Goal: Task Accomplishment & Management: Use online tool/utility

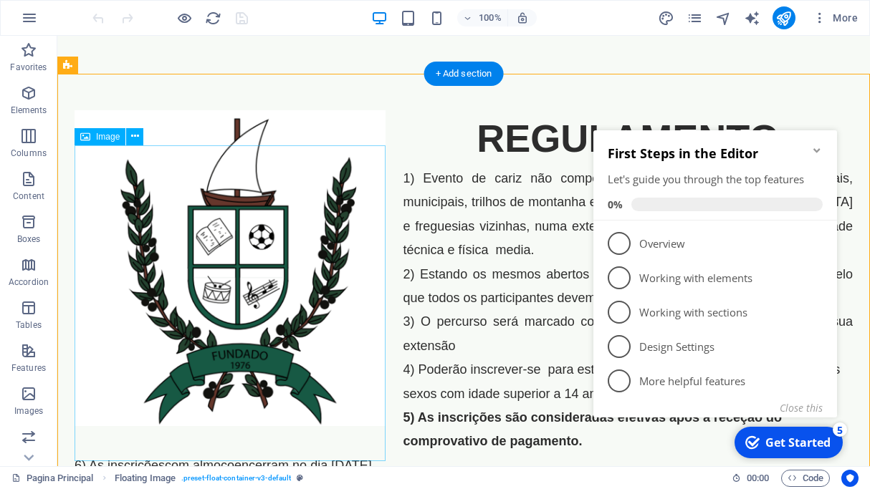
scroll to position [99, 0]
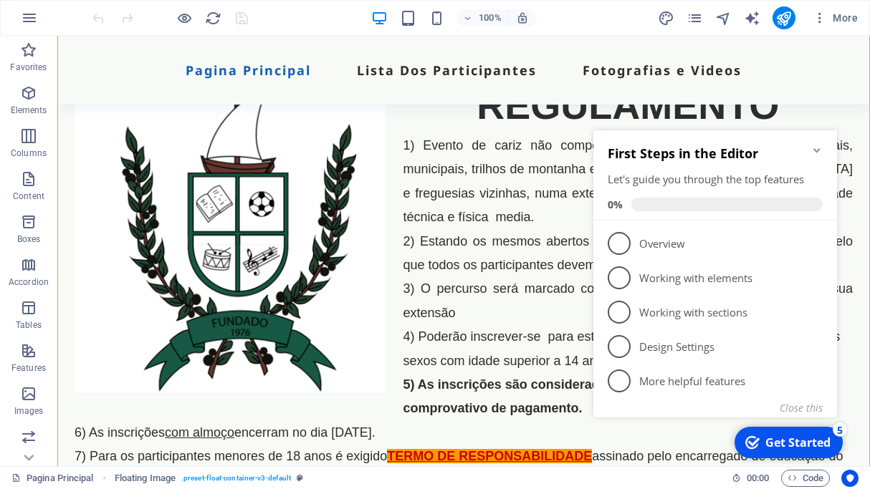
click at [811, 151] on icon "Minimize checklist" at bounding box center [816, 150] width 11 height 11
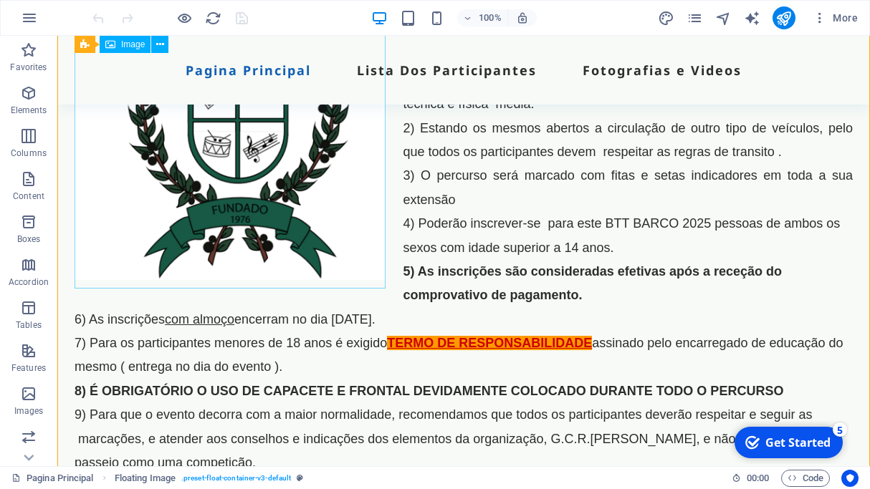
scroll to position [198, 0]
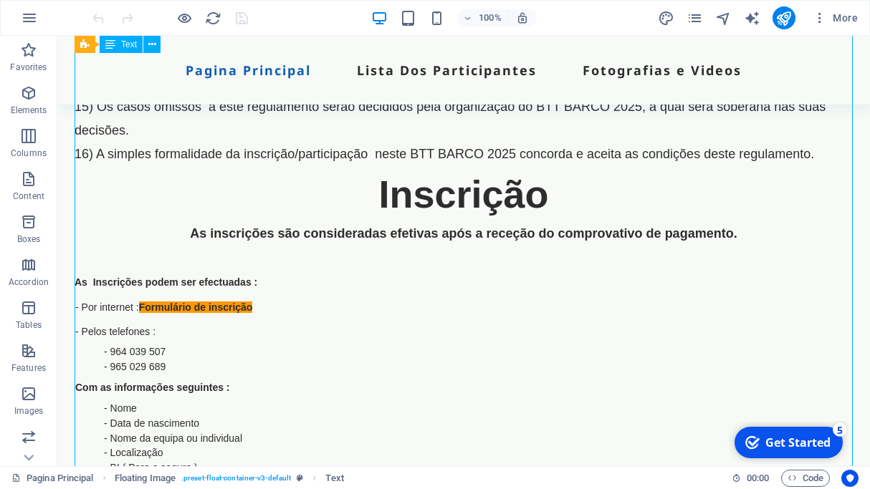
scroll to position [890, 0]
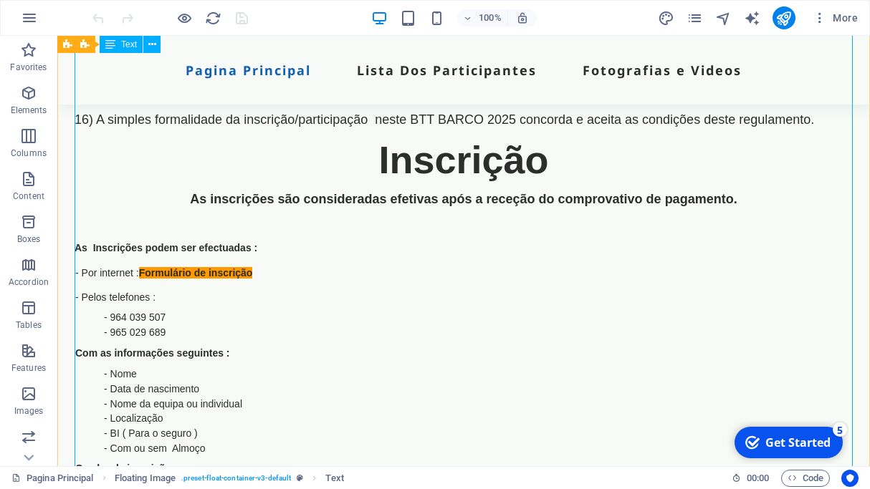
click at [158, 269] on div "REGULAMENTO 1) Evento de cariz não competitivo, decorrerá em estradas nacionais…" at bounding box center [464, 237] width 778 height 1903
click at [155, 260] on div "REGULAMENTO 1) Evento de cariz não competitivo, decorrerá em estradas nacionais…" at bounding box center [464, 237] width 778 height 1903
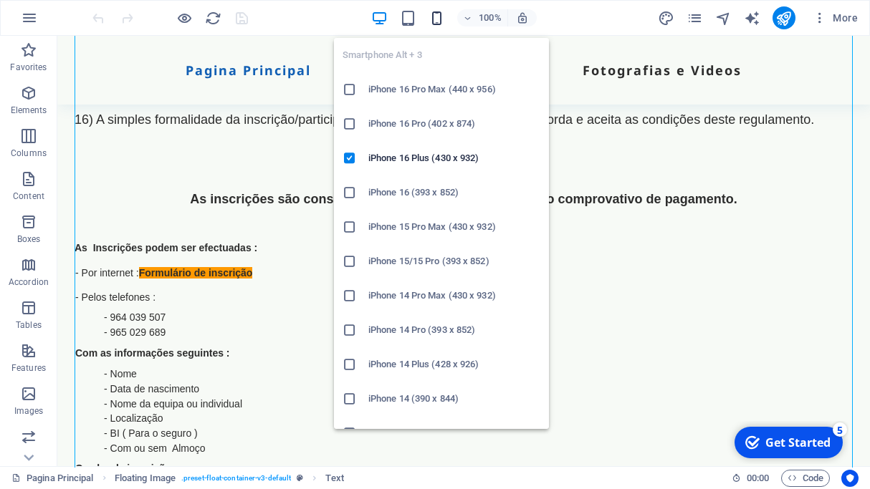
click at [439, 19] on icon "button" at bounding box center [437, 18] width 16 height 16
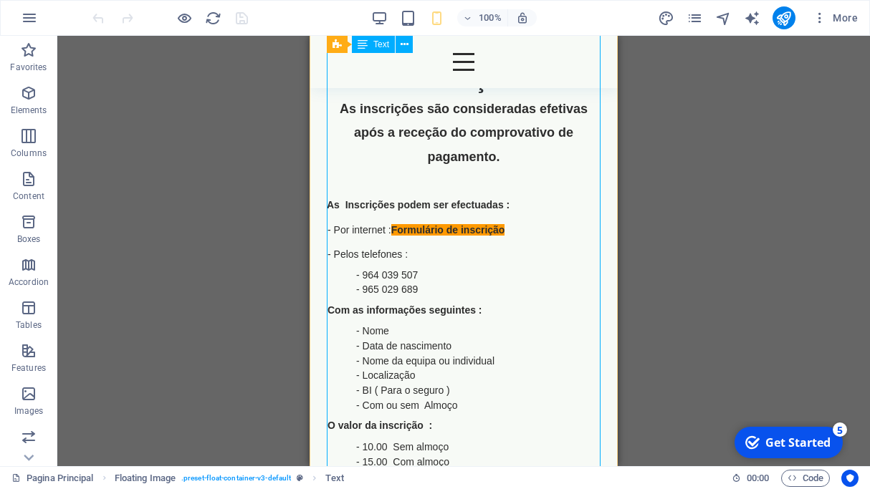
scroll to position [1978, 0]
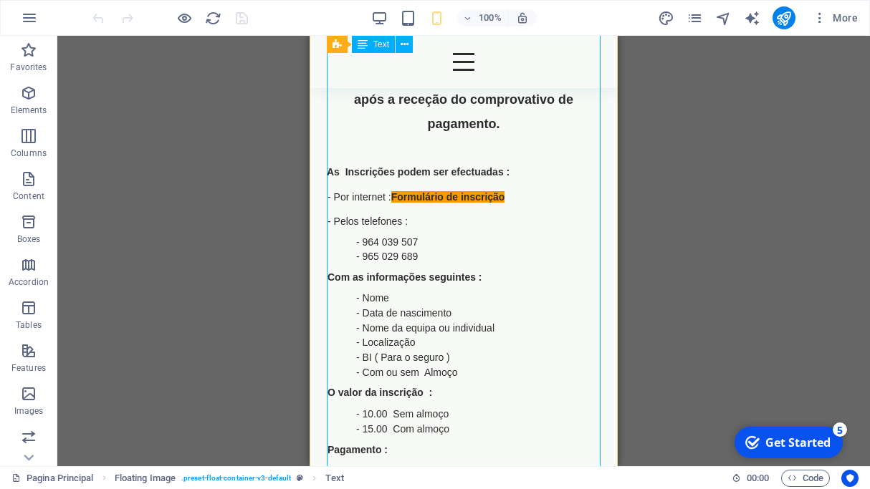
click at [399, 172] on div "Drag here to replace the existing content. Press “Ctrl” if you want to create a…" at bounding box center [463, 251] width 813 height 431
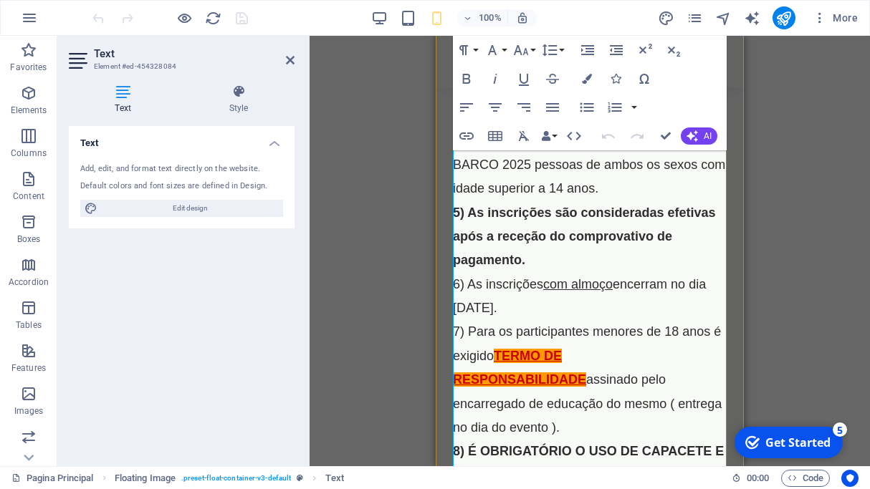
scroll to position [692, 0]
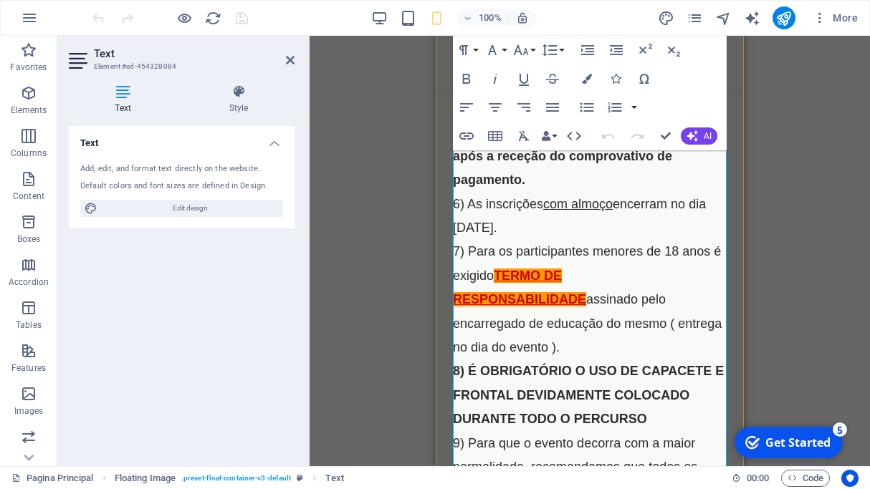
click at [545, 298] on span "TERMO DE RESPONSABILIDADE" at bounding box center [519, 288] width 133 height 38
click at [542, 295] on span "TERMO DE RESPONSABILIDADE" at bounding box center [519, 288] width 133 height 38
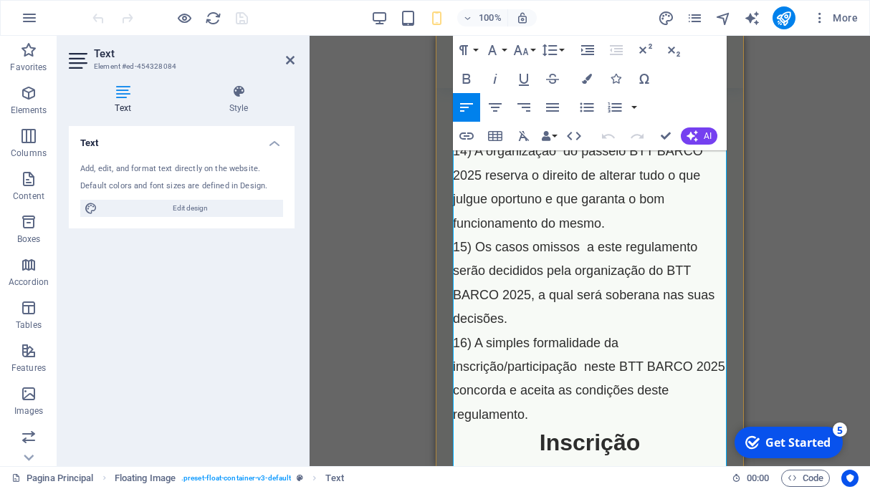
scroll to position [1780, 0]
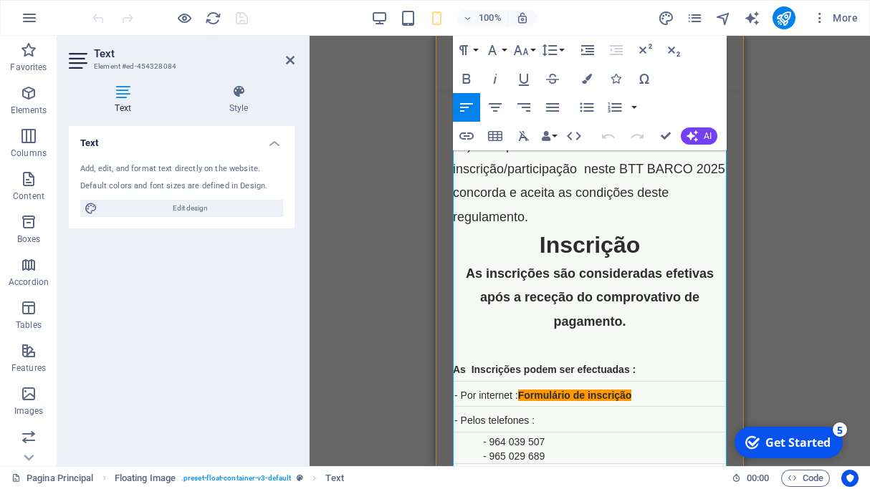
click at [531, 390] on span "Formulário de inscrição" at bounding box center [575, 395] width 114 height 11
click at [524, 390] on span "Formulário de inscrição" at bounding box center [575, 395] width 114 height 11
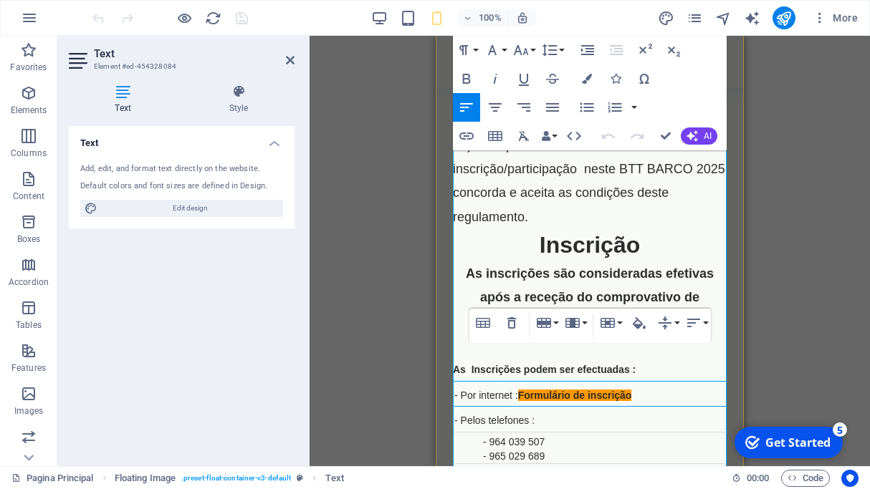
click at [518, 390] on span "- Por internet :" at bounding box center [486, 395] width 64 height 11
drag, startPoint x: 520, startPoint y: 371, endPoint x: 616, endPoint y: 371, distance: 96.0
click at [616, 381] on td "- Por internet : Formulário de inscrição" at bounding box center [590, 393] width 273 height 25
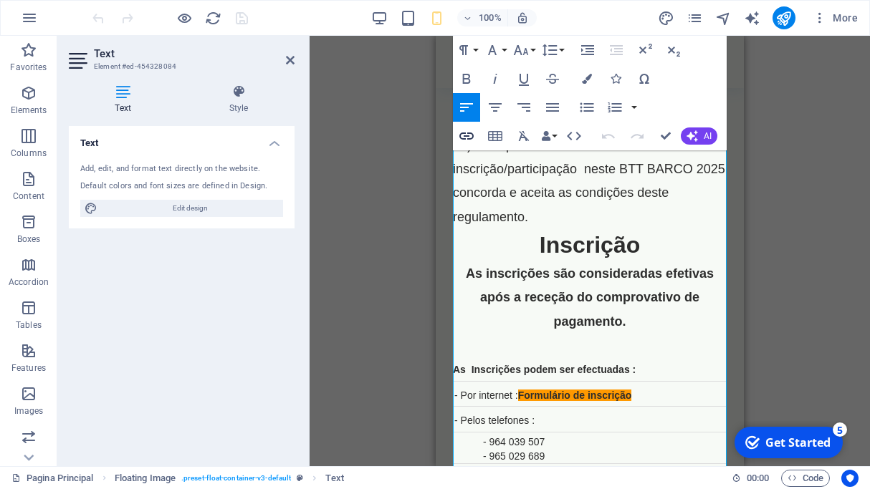
click at [469, 138] on icon "button" at bounding box center [466, 136] width 14 height 7
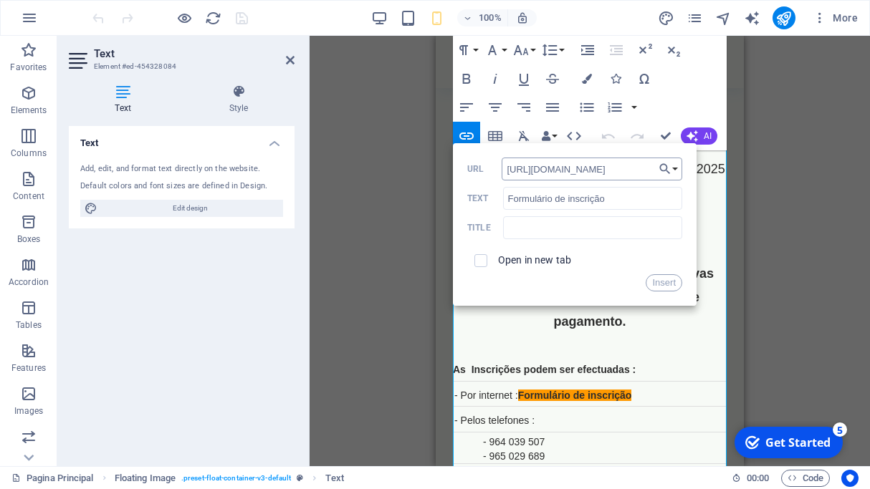
click at [590, 262] on div "Open in new tab" at bounding box center [574, 260] width 215 height 27
click at [571, 169] on input "[URL][DOMAIN_NAME]" at bounding box center [592, 169] width 181 height 23
drag, startPoint x: 580, startPoint y: 169, endPoint x: 554, endPoint y: 168, distance: 25.8
click at [580, 168] on input "[URL][DOMAIN_NAME]" at bounding box center [592, 169] width 181 height 23
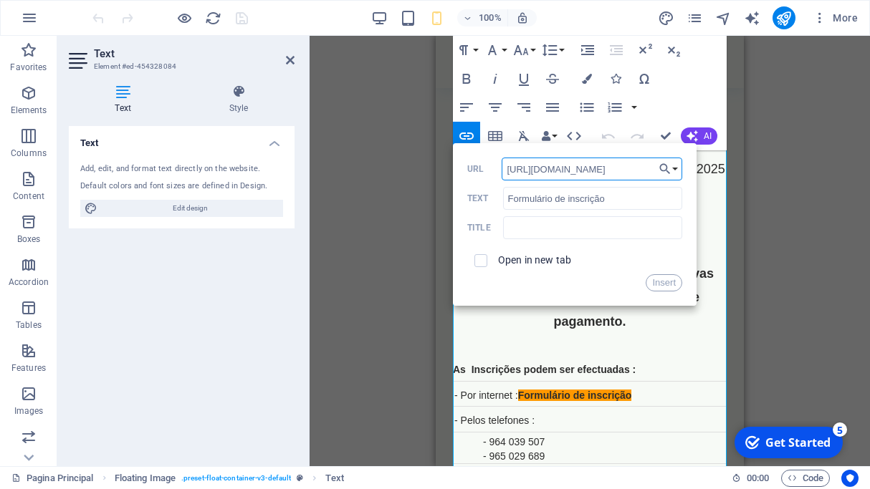
scroll to position [0, 0]
drag, startPoint x: 554, startPoint y: 168, endPoint x: 471, endPoint y: 168, distance: 83.1
click at [502, 168] on input "[URL][DOMAIN_NAME]" at bounding box center [592, 169] width 181 height 23
click at [541, 168] on input "[URL][DOMAIN_NAME]" at bounding box center [592, 169] width 181 height 23
click at [505, 169] on input "[URL][DOMAIN_NAME]" at bounding box center [592, 169] width 181 height 23
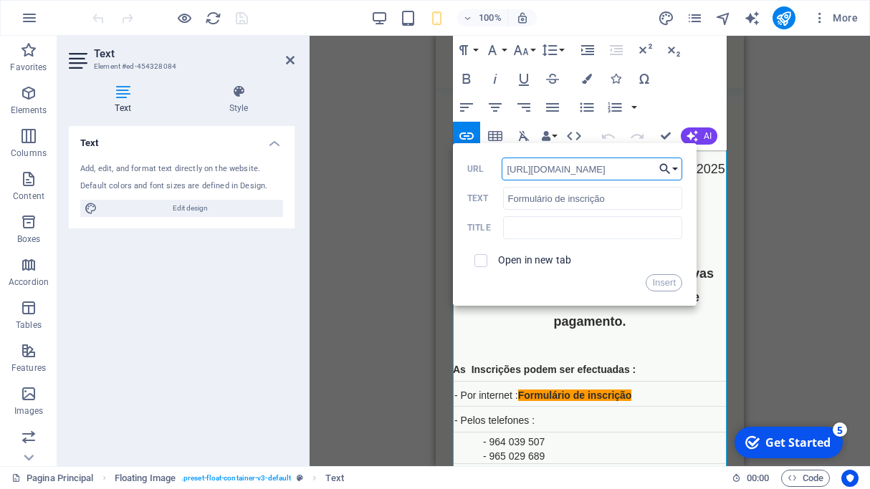
drag, startPoint x: 505, startPoint y: 169, endPoint x: 676, endPoint y: 168, distance: 171.3
click at [676, 168] on div "Back Choose Link Pagina Principal Lista Dos Participantes Fotografias e Videos …" at bounding box center [575, 224] width 244 height 163
type input "t/d/1PrLMWxoyJw99j5uMva-EsLfRoTcj4PikEY9bnP3V6Hs/edit?usp=sharing"
paste input "[URL][DOMAIN_NAME]"
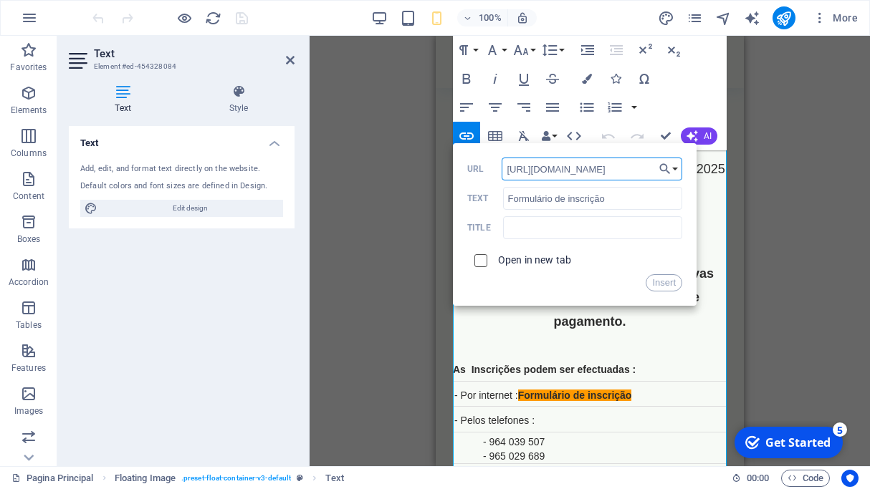
type input "[URL][DOMAIN_NAME]"
click at [477, 259] on input "checkbox" at bounding box center [478, 258] width 13 height 13
checkbox input "true"
click at [664, 287] on button "Insert" at bounding box center [664, 282] width 37 height 17
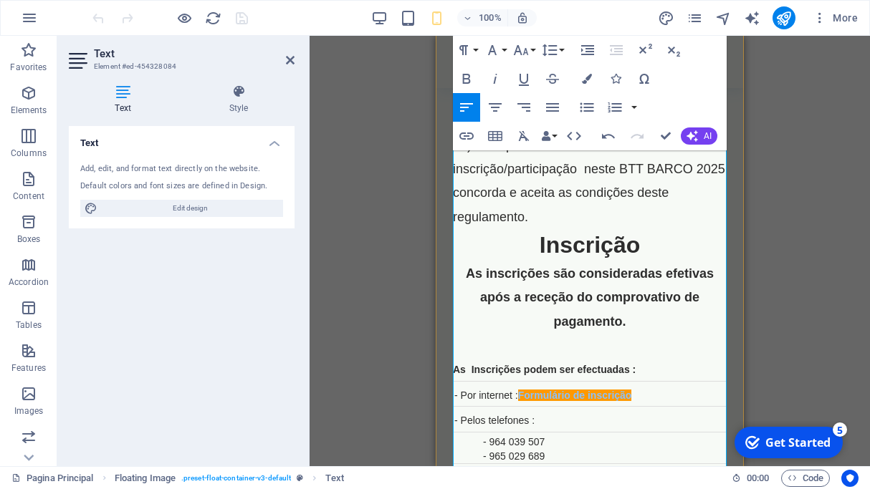
click at [656, 408] on div "- Pelos telefones :" at bounding box center [589, 419] width 271 height 23
drag, startPoint x: 656, startPoint y: 391, endPoint x: 623, endPoint y: 404, distance: 35.0
click at [655, 408] on div "- Pelos telefones :" at bounding box center [589, 419] width 271 height 23
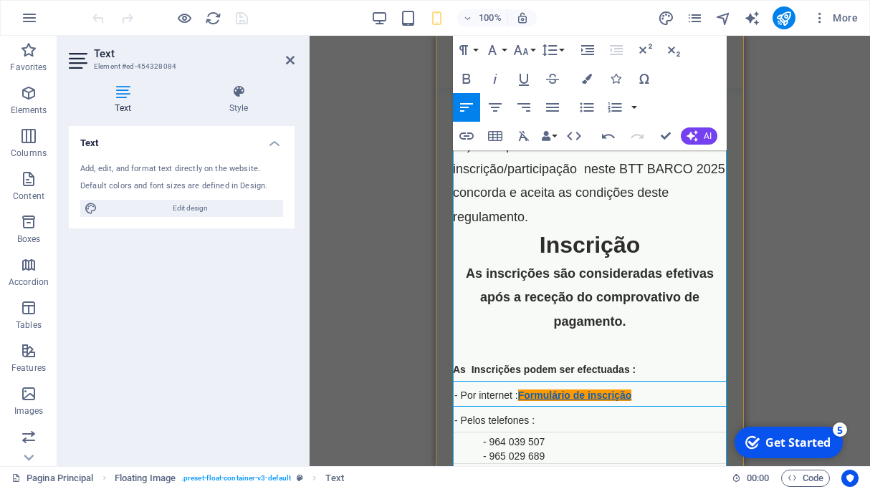
click at [571, 390] on link "Formulário de inscrição" at bounding box center [575, 395] width 114 height 11
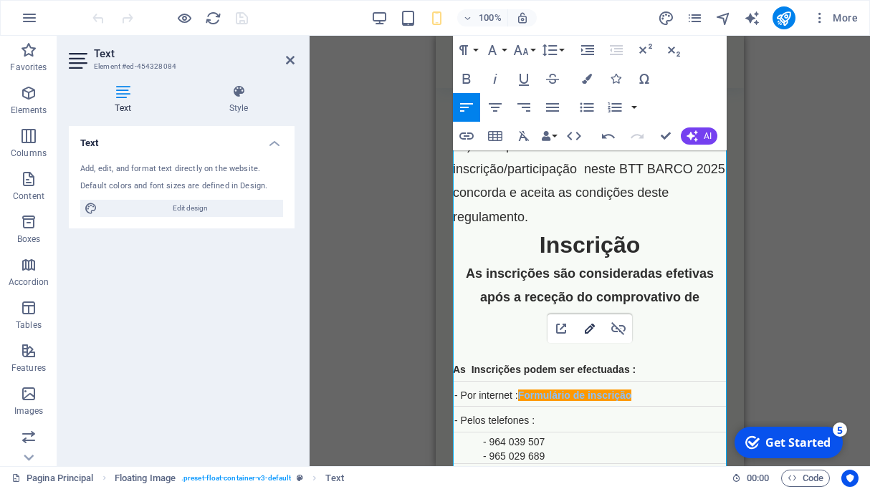
click at [588, 330] on icon "button" at bounding box center [590, 329] width 10 height 10
type input "Formulário de inscrição"
checkbox input "true"
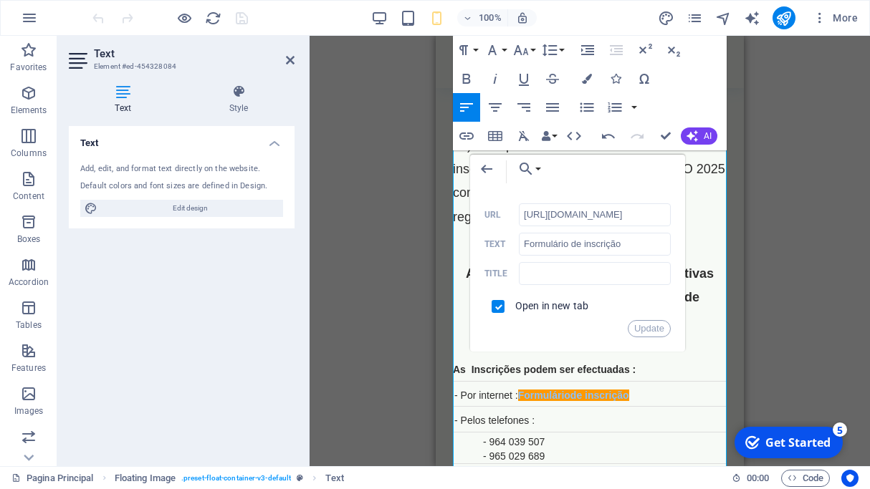
scroll to position [0, 19]
click at [650, 329] on button "Update" at bounding box center [649, 328] width 43 height 17
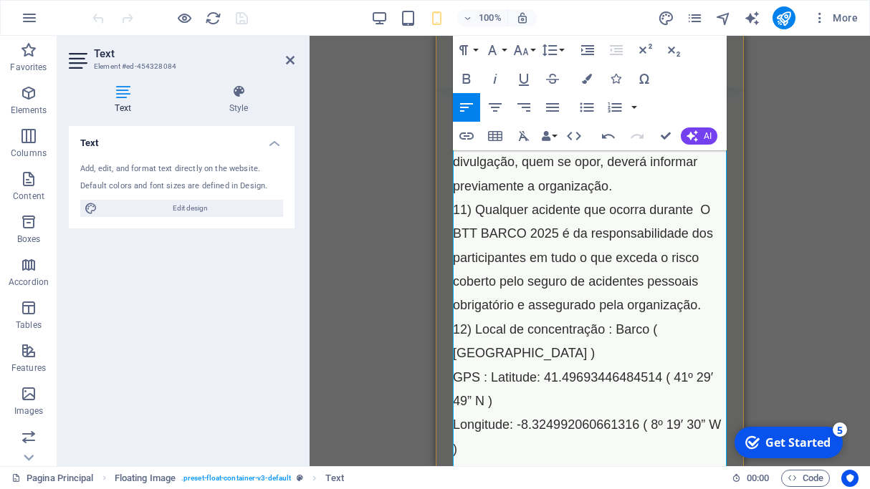
scroll to position [1187, 0]
